Goal: Transaction & Acquisition: Subscribe to service/newsletter

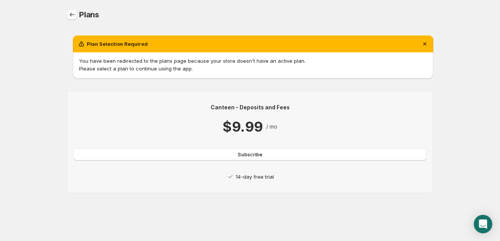
click at [70, 17] on icon "Home" at bounding box center [72, 15] width 8 height 8
click at [244, 154] on span "Subscribe" at bounding box center [250, 155] width 25 height 8
